Goal: Check status

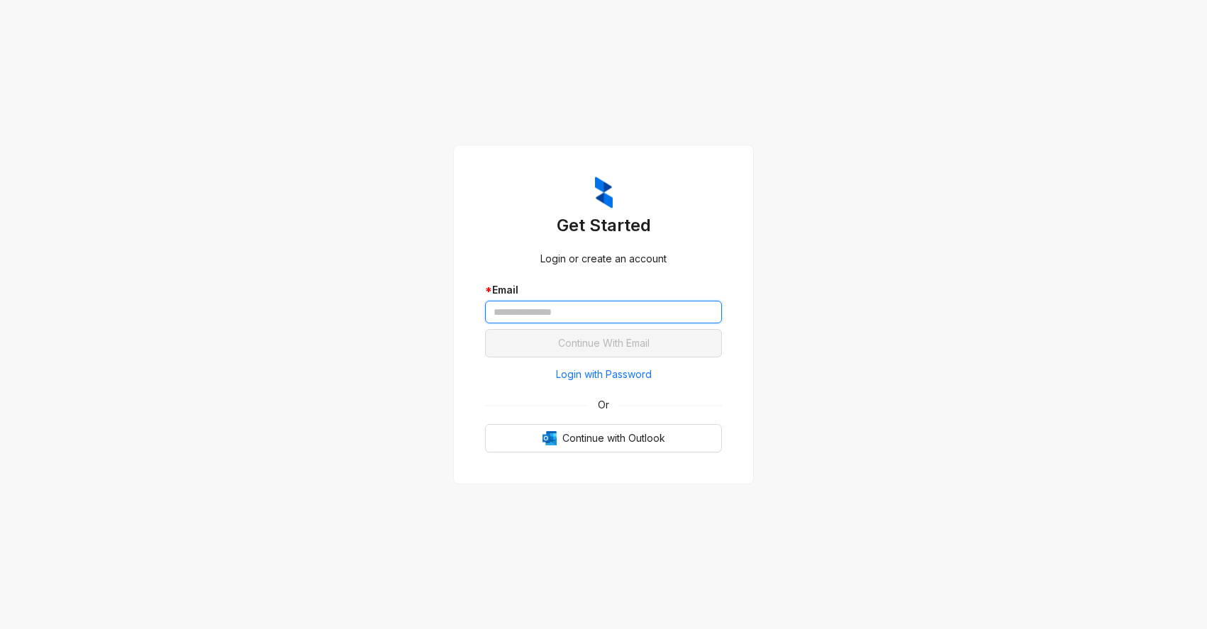
click at [591, 315] on input "text" at bounding box center [603, 312] width 237 height 23
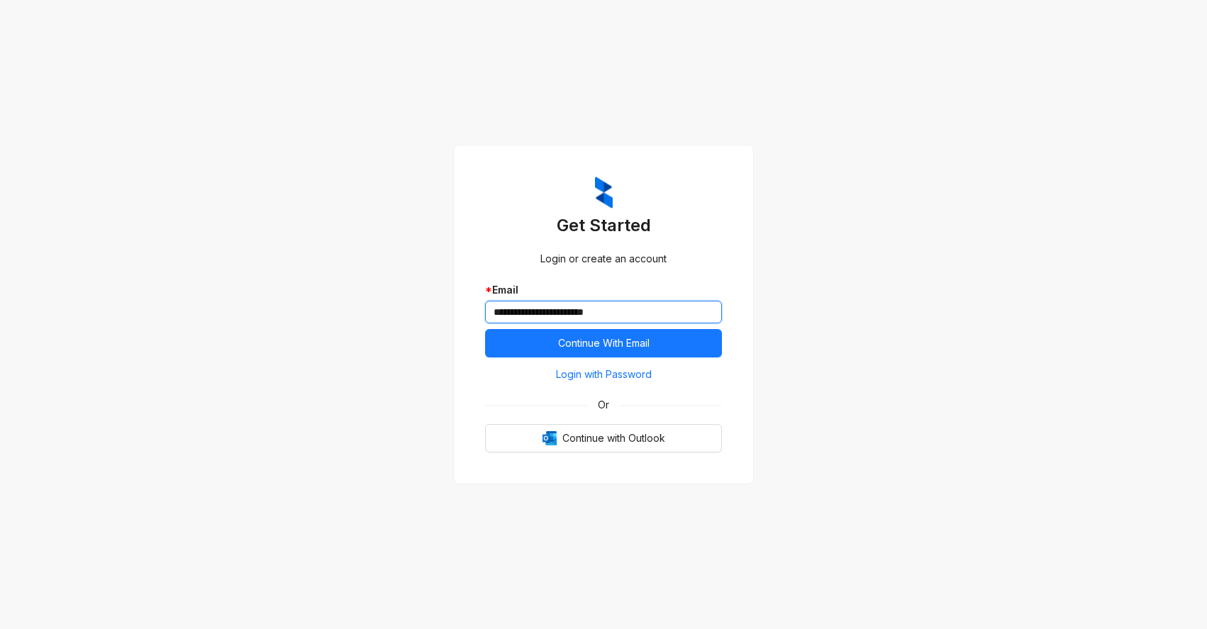
click at [485, 329] on button "Continue With Email" at bounding box center [603, 343] width 237 height 28
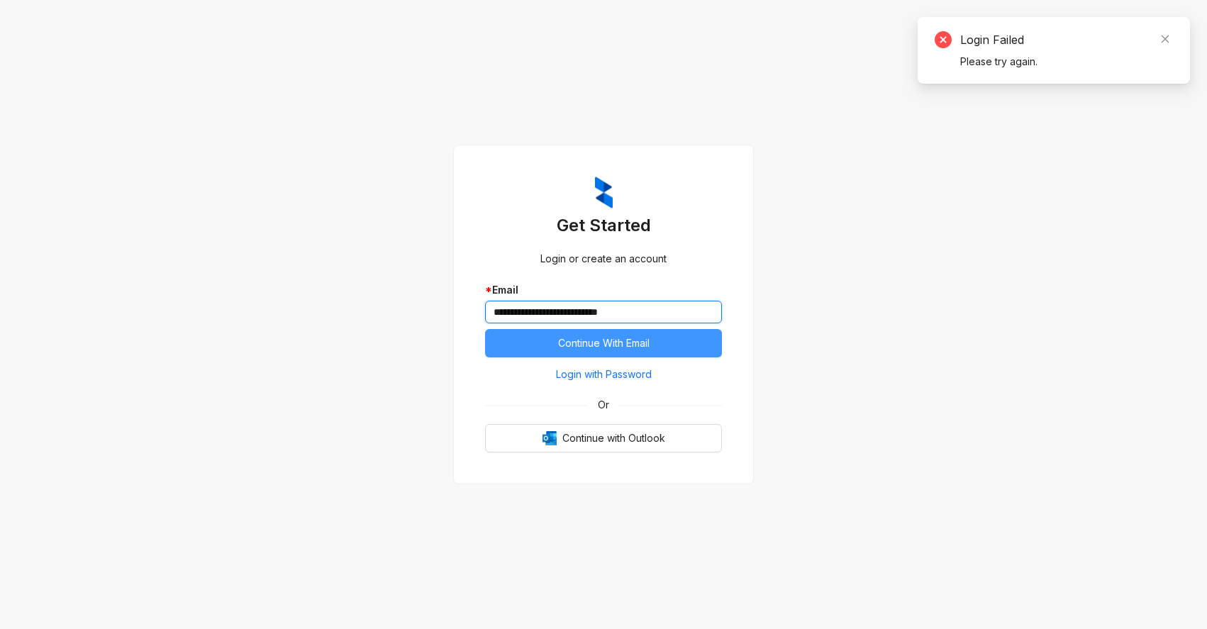
type input "**********"
click at [593, 336] on span "Continue With Email" at bounding box center [603, 343] width 91 height 16
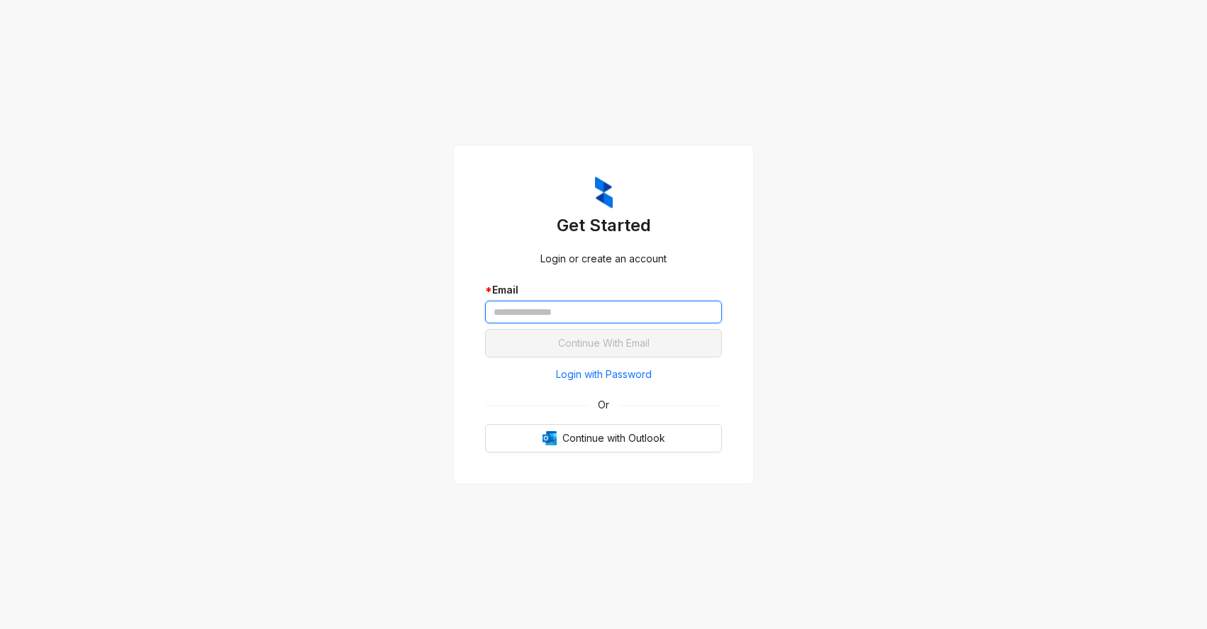
click at [518, 309] on input "text" at bounding box center [603, 312] width 237 height 23
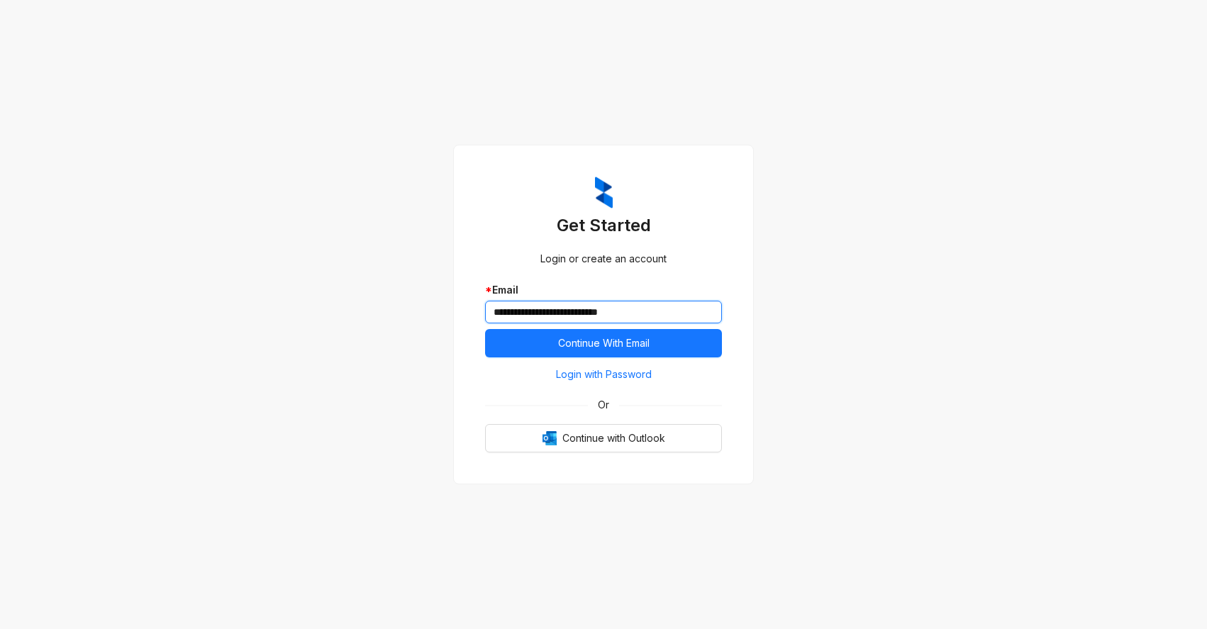
type input "**********"
click at [485, 329] on button "Continue With Email" at bounding box center [603, 343] width 237 height 28
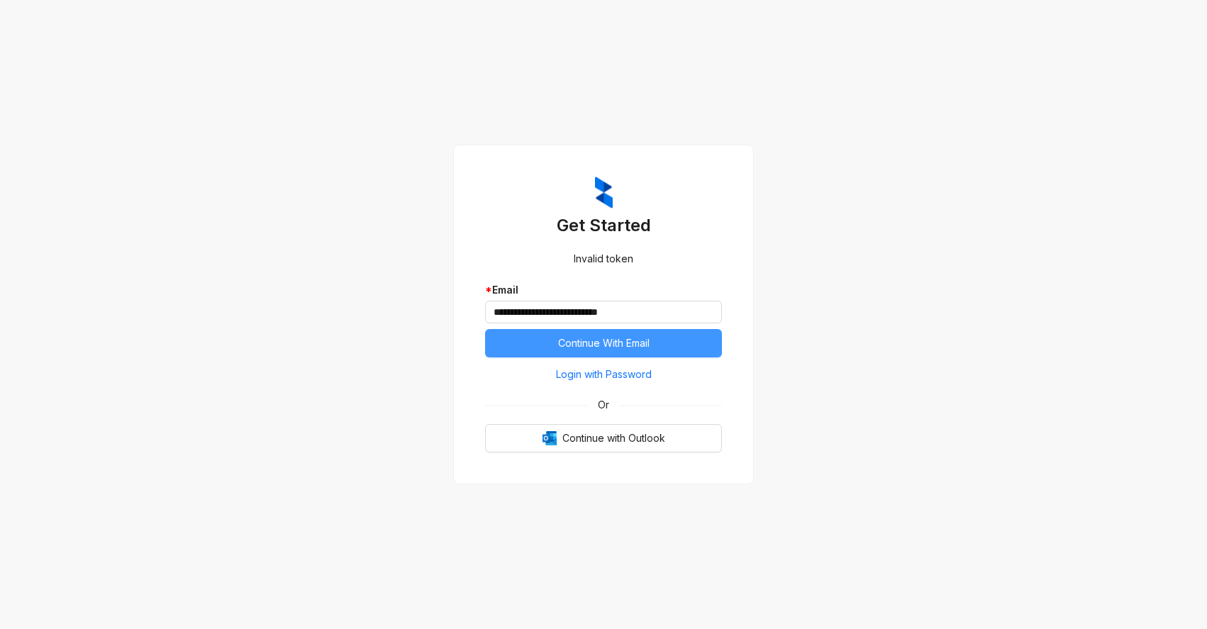
click at [587, 348] on span "Continue With Email" at bounding box center [603, 343] width 91 height 16
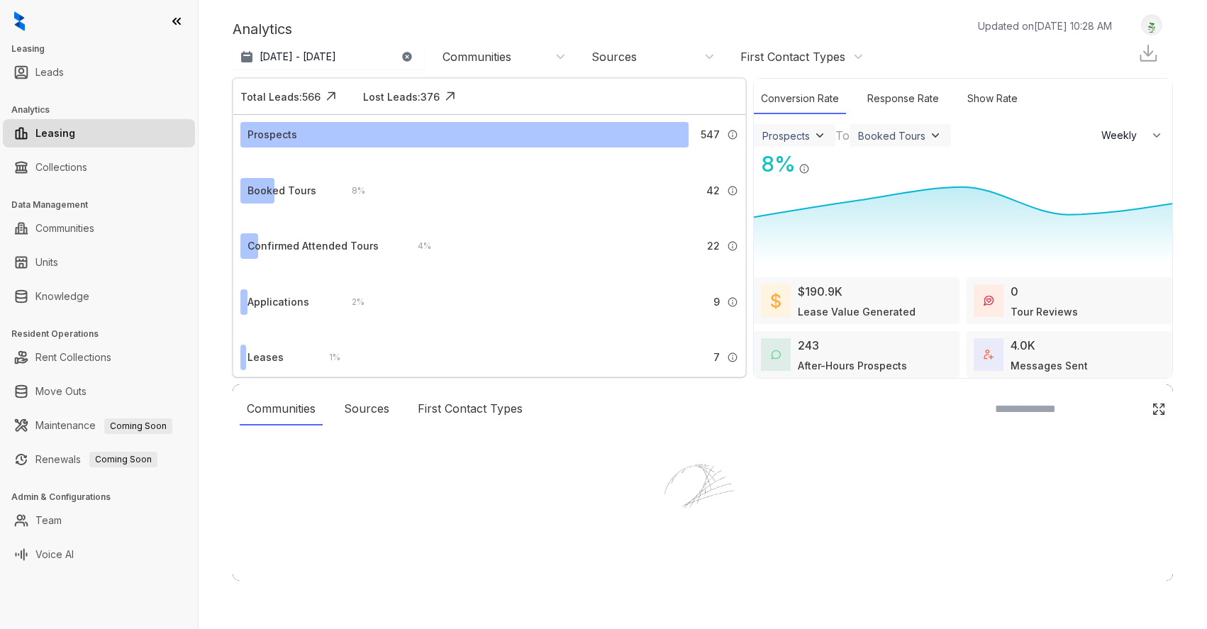
select select "******"
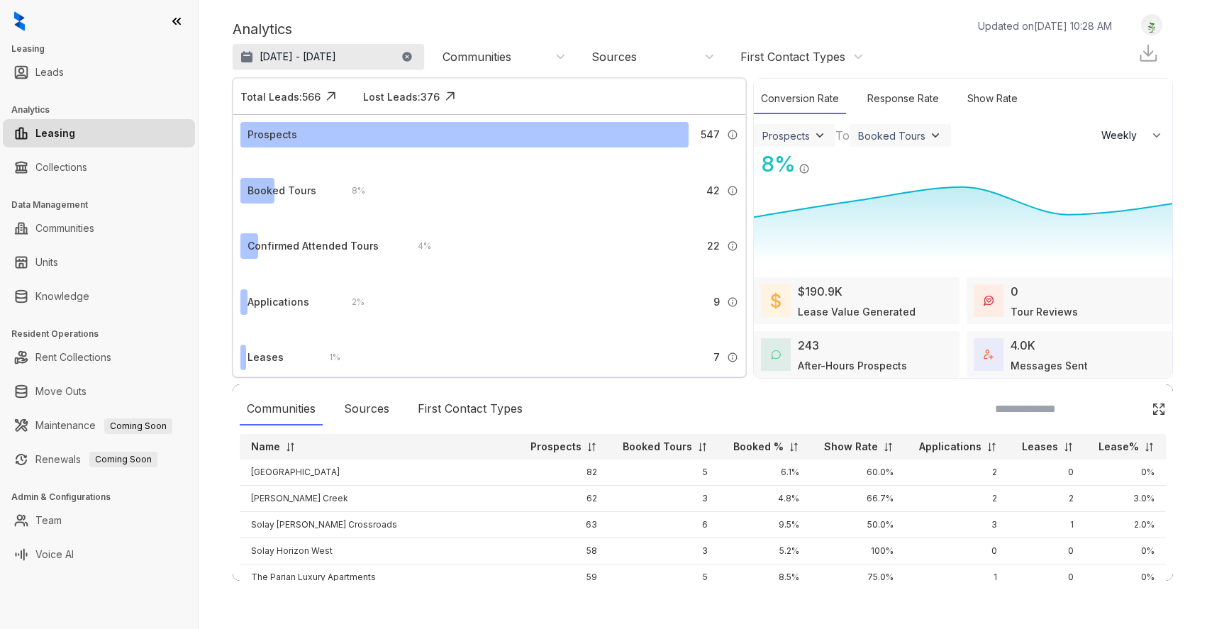
click at [315, 61] on p "[DATE] - [DATE]" at bounding box center [297, 57] width 77 height 14
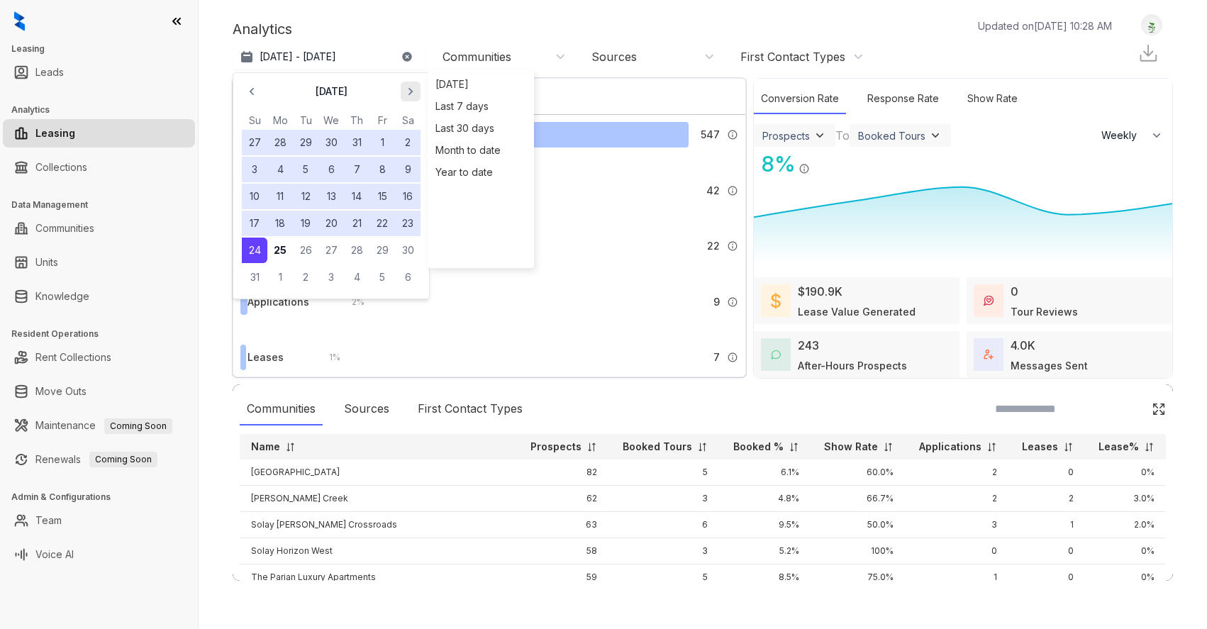
click at [408, 91] on icon "button" at bounding box center [410, 91] width 14 height 14
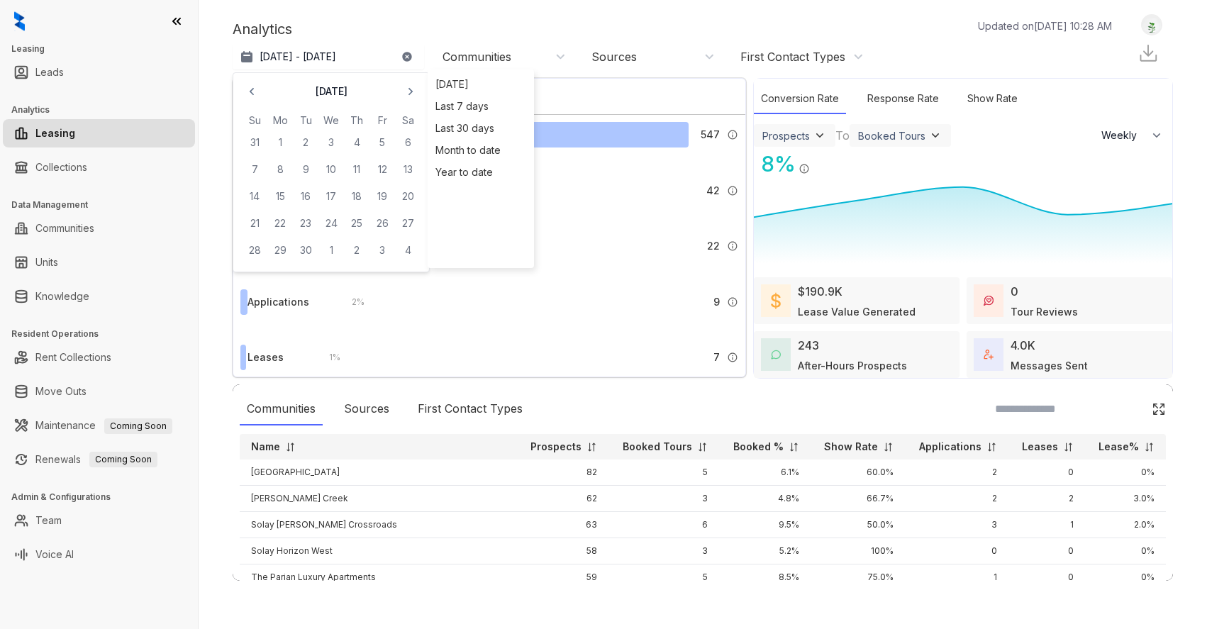
click at [248, 77] on div "[DATE] Su Mo Tu We Th Fr Sa 31 1 2 3 4 5 6 7 8 9 10 11 12 13 14 15 16 17 18 19 …" at bounding box center [331, 172] width 197 height 200
click at [252, 82] on span "button" at bounding box center [251, 91] width 23 height 23
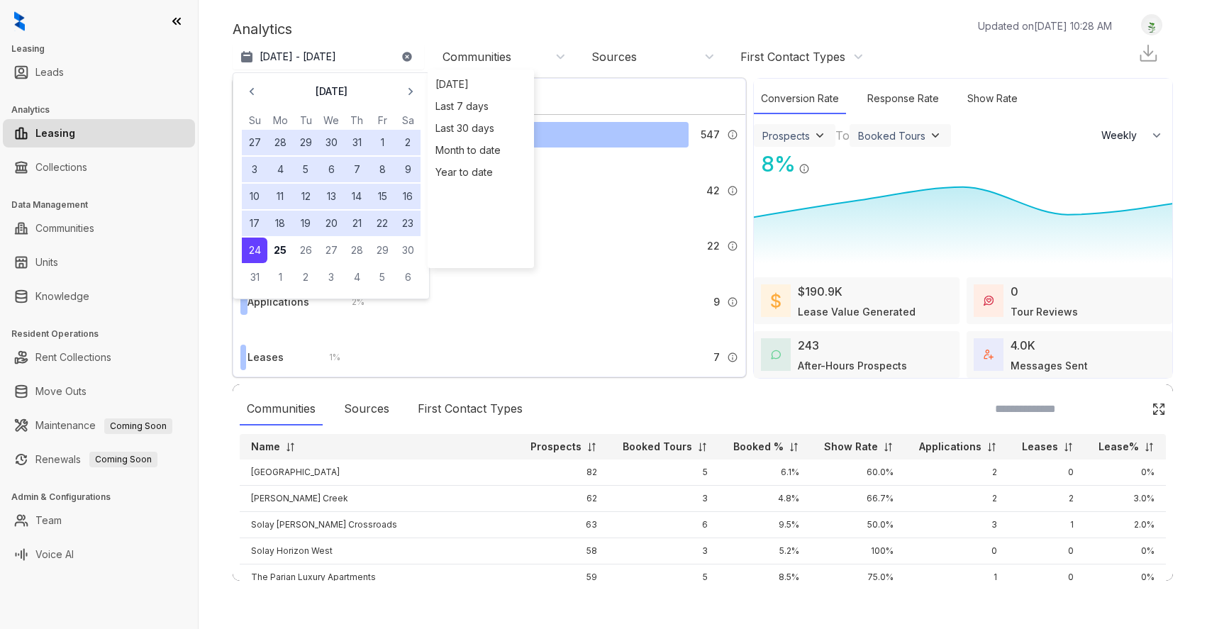
click at [286, 219] on button "18" at bounding box center [280, 224] width 26 height 26
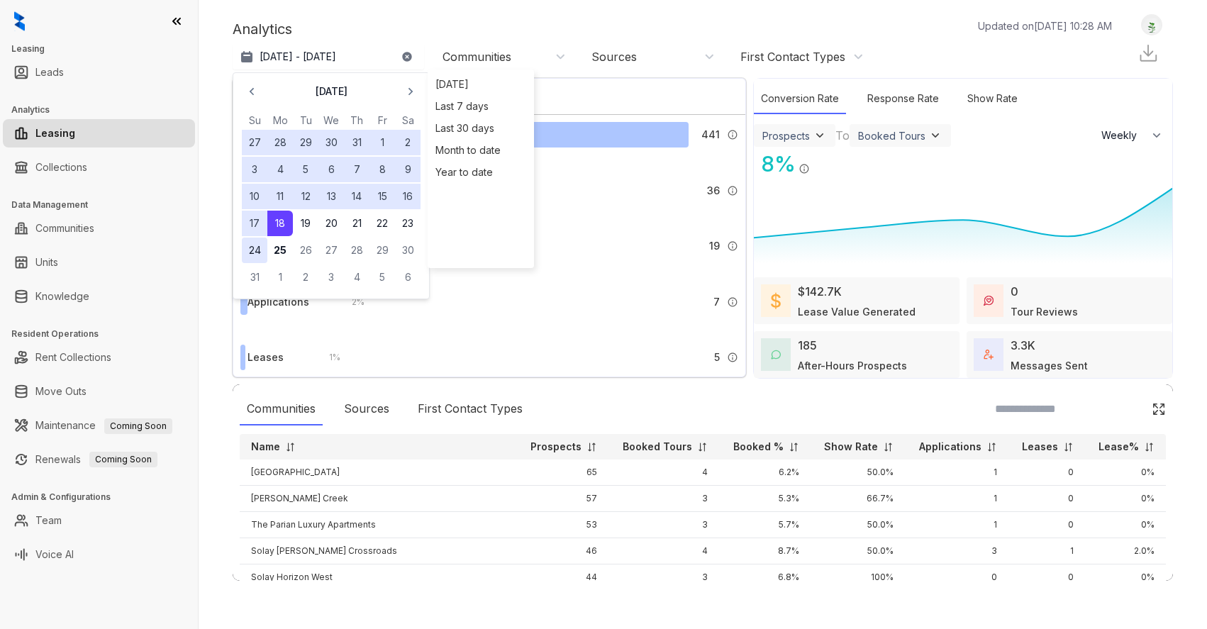
click at [257, 247] on button "24" at bounding box center [255, 251] width 26 height 26
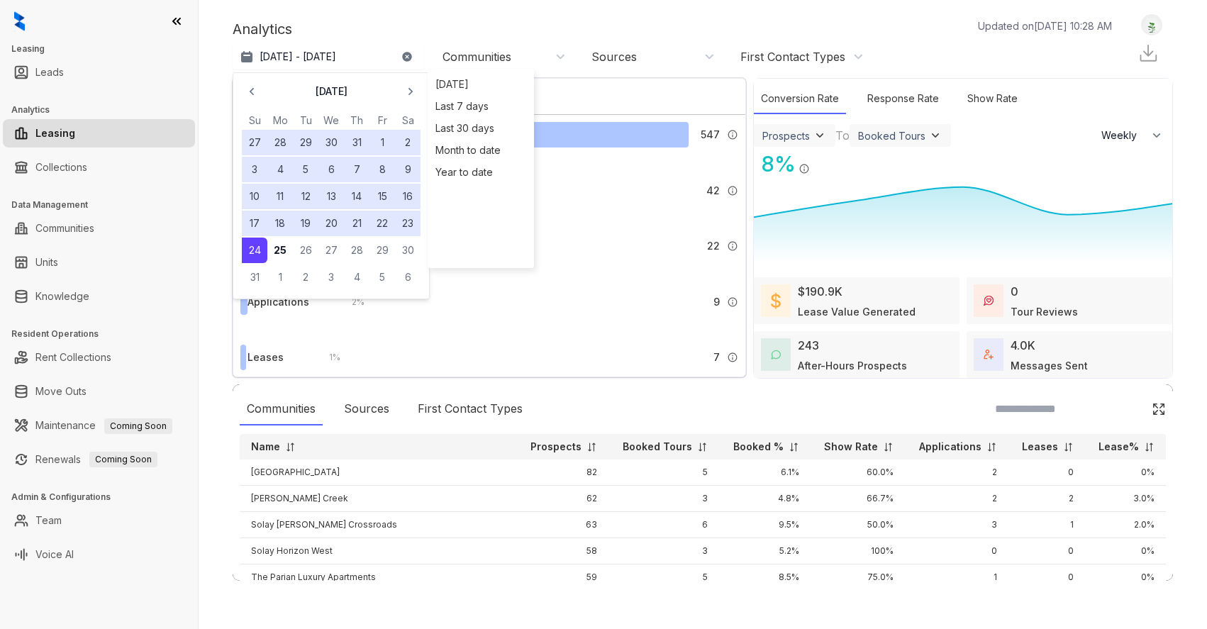
click at [279, 226] on button "18" at bounding box center [280, 224] width 26 height 26
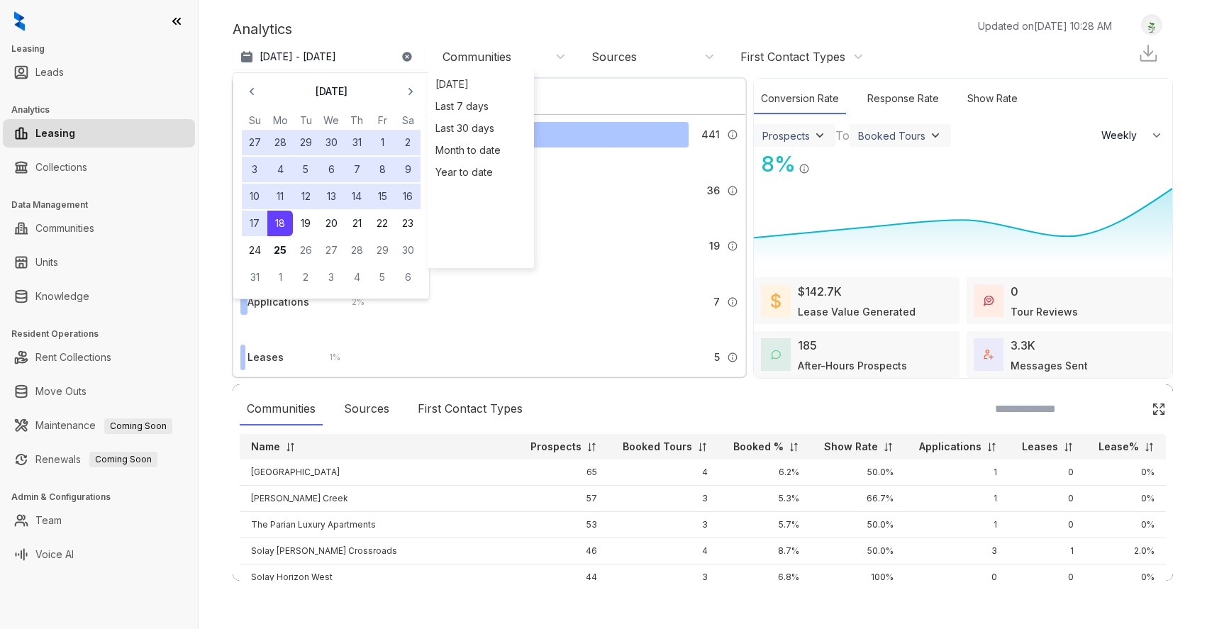
click at [279, 226] on button "18" at bounding box center [280, 224] width 26 height 26
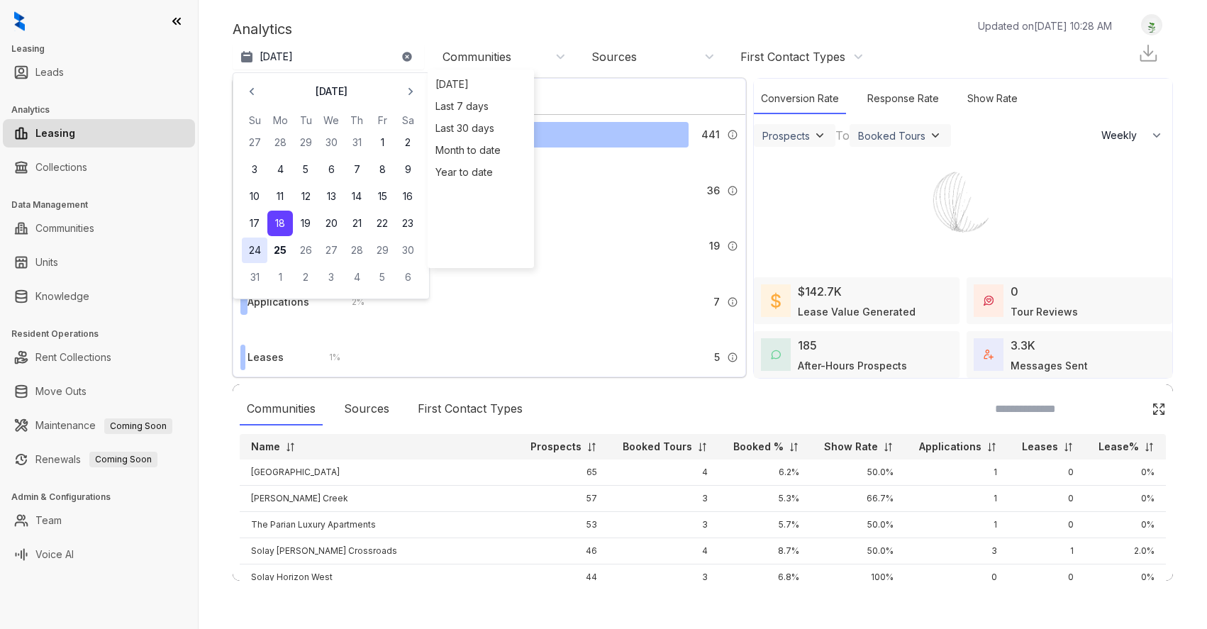
click at [255, 247] on button "24" at bounding box center [255, 251] width 26 height 26
click at [397, 35] on div "Analytics Updated on [DATE] 10:28 AM" at bounding box center [679, 28] width 893 height 21
